Goal: Find specific page/section: Find specific page/section

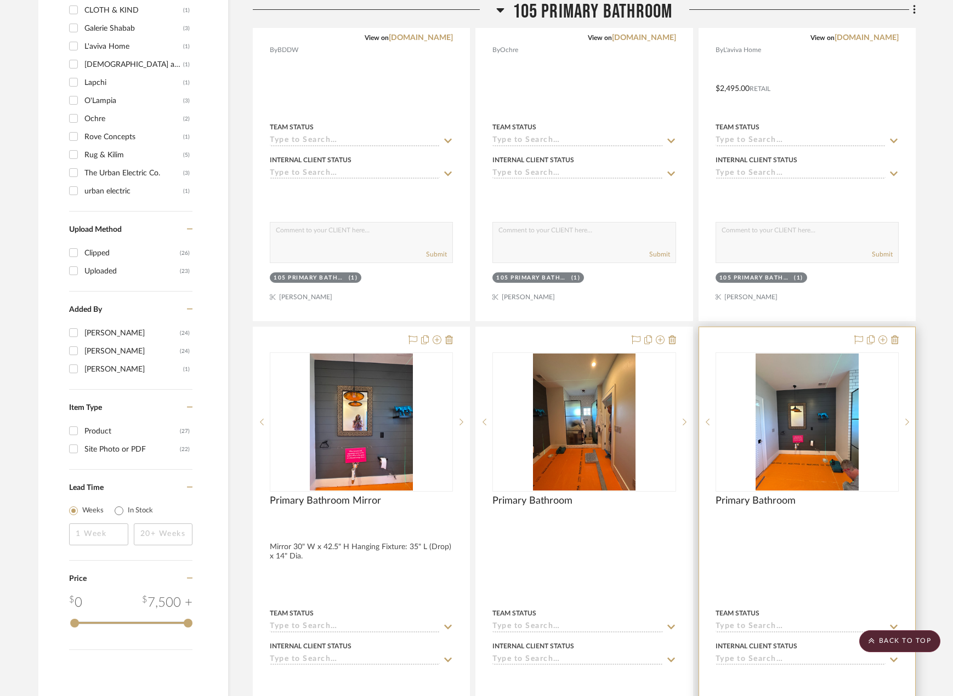
scroll to position [548, 0]
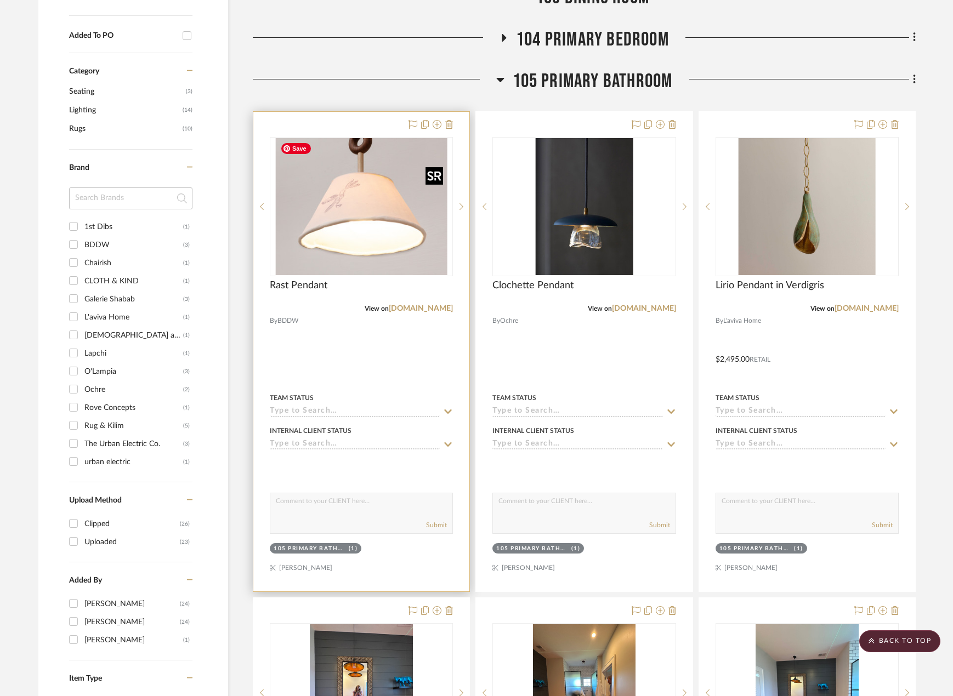
click at [406, 203] on img "0" at bounding box center [362, 206] width 172 height 137
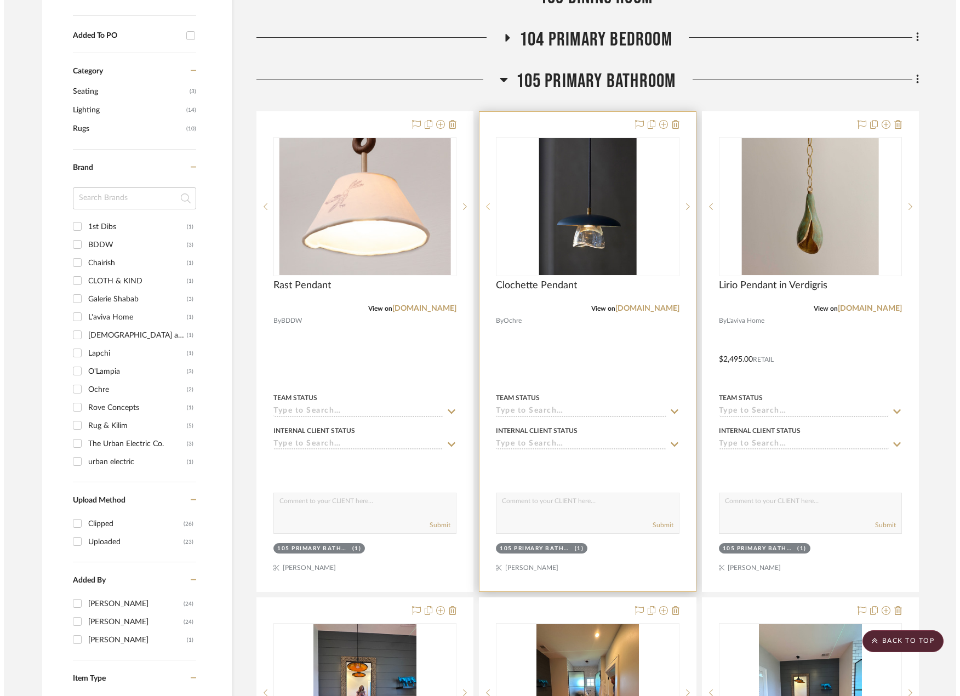
scroll to position [0, 0]
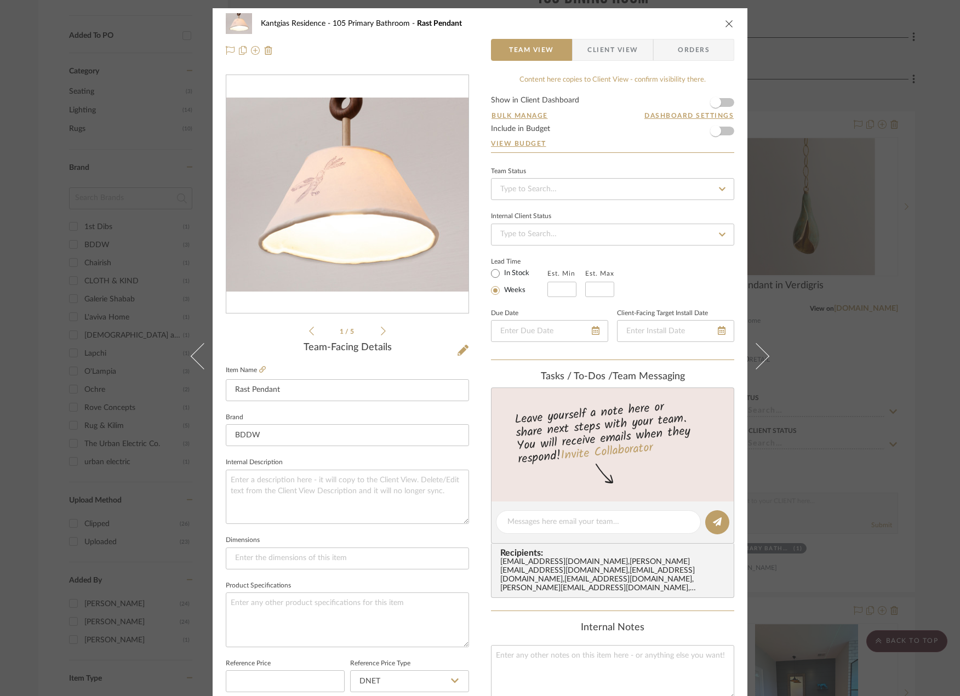
click at [381, 331] on icon at bounding box center [383, 331] width 5 height 10
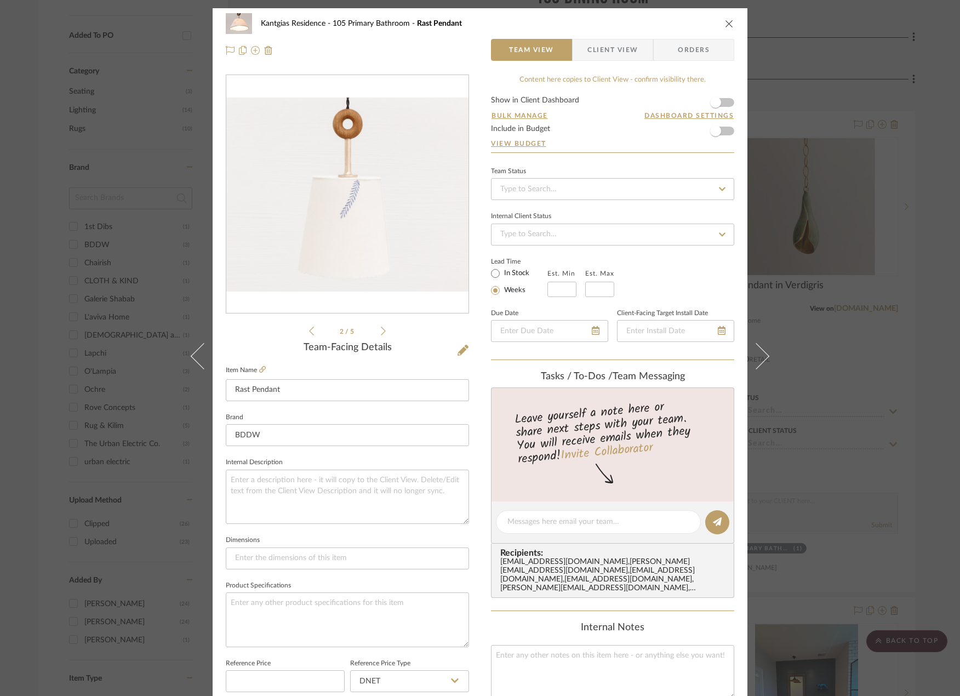
click at [725, 24] on icon "close" at bounding box center [729, 23] width 9 height 9
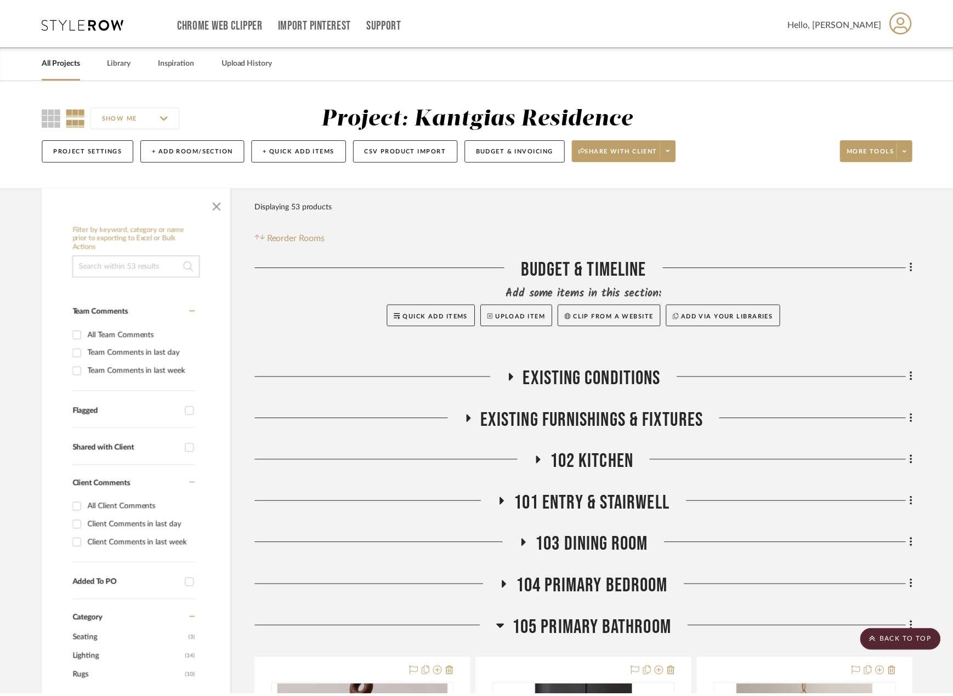
scroll to position [548, 0]
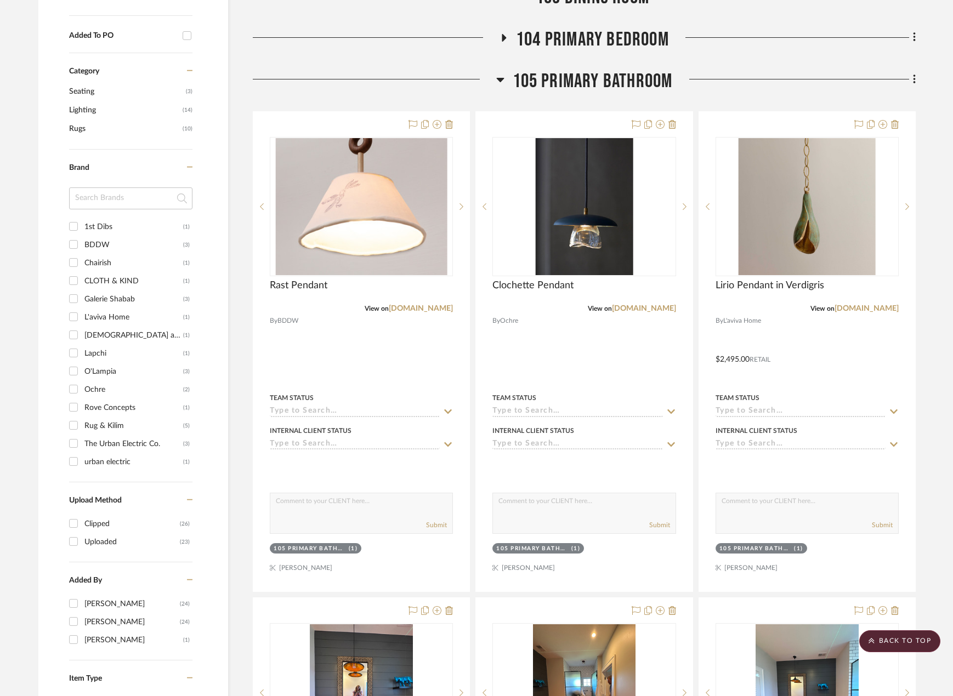
scroll to position [548, 0]
